Goal: Transaction & Acquisition: Purchase product/service

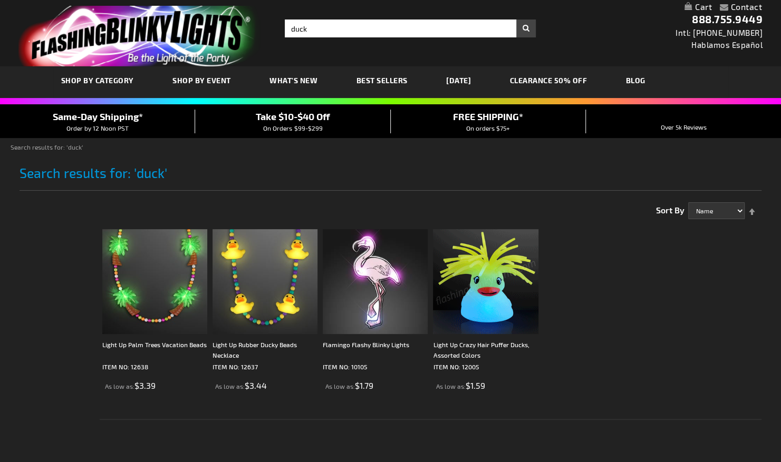
click at [477, 292] on img at bounding box center [485, 281] width 105 height 105
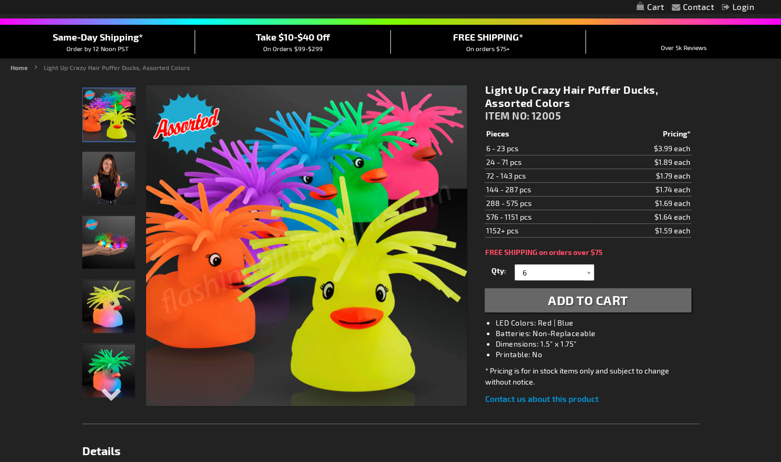
click at [682, 309] on button "Add to Cart" at bounding box center [588, 300] width 206 height 24
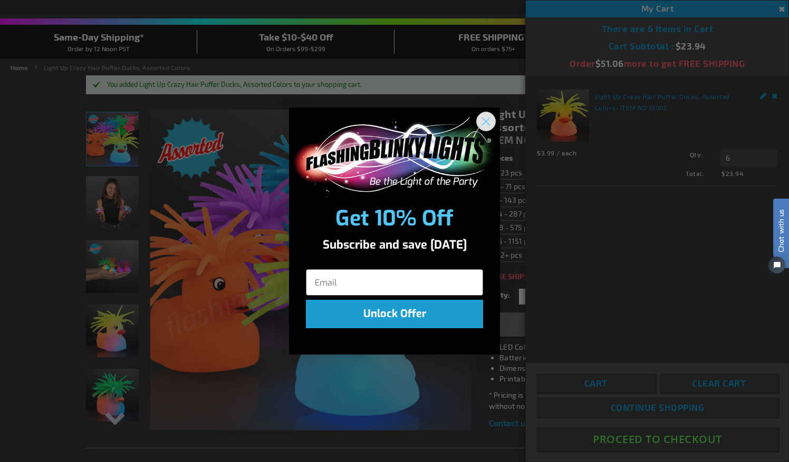
click at [488, 128] on circle "Close dialog" at bounding box center [485, 121] width 17 height 17
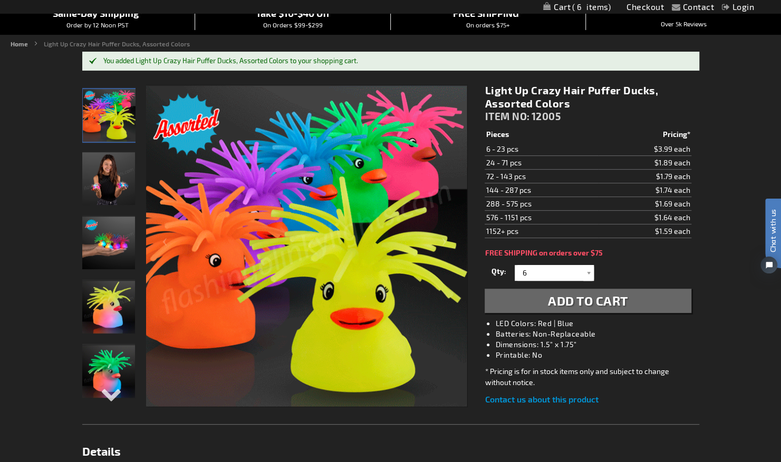
scroll to position [98, 0]
